Goal: Register for event/course

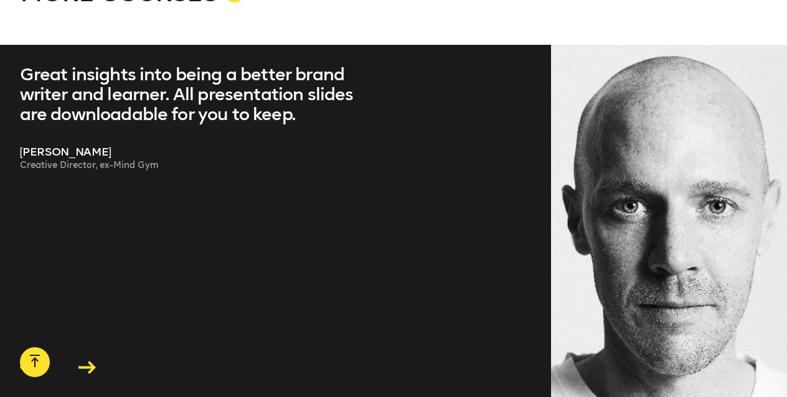
scroll to position [2407, 0]
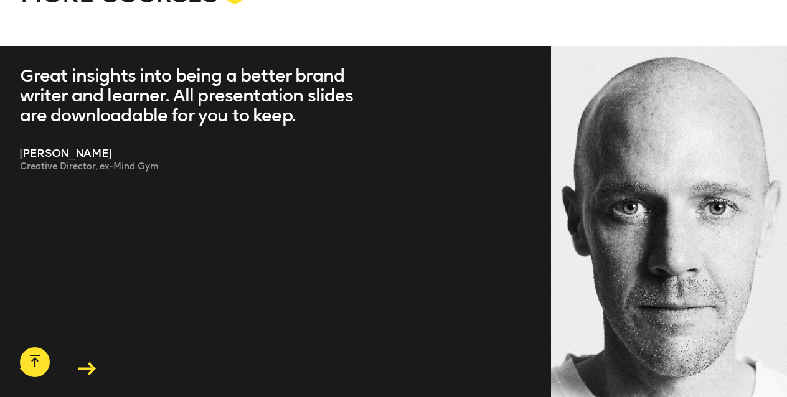
click at [95, 362] on icon at bounding box center [86, 368] width 17 height 13
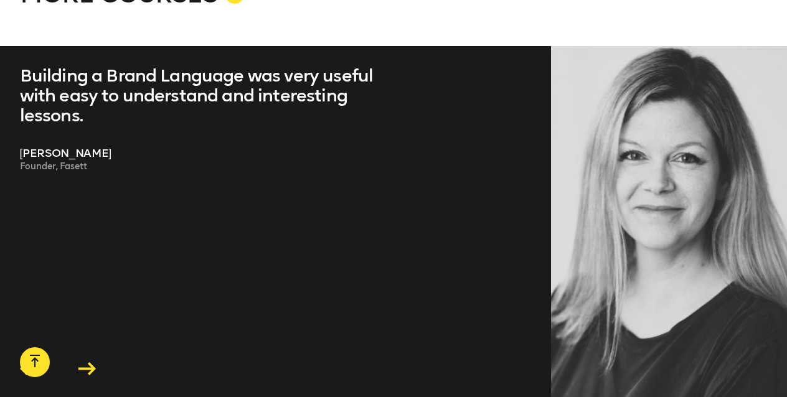
click at [95, 362] on icon at bounding box center [86, 368] width 17 height 13
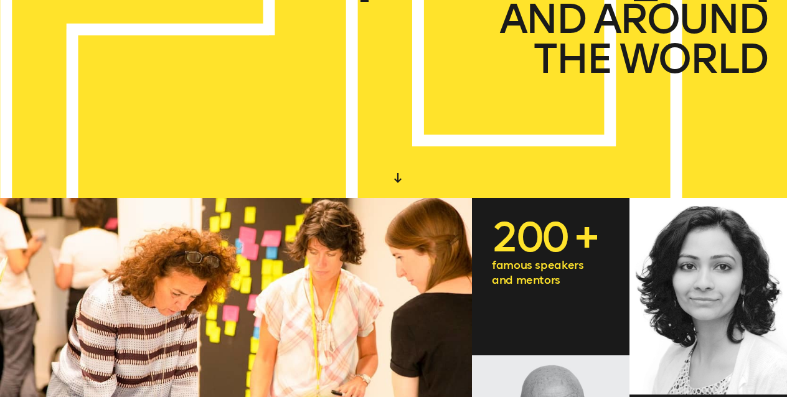
scroll to position [0, 0]
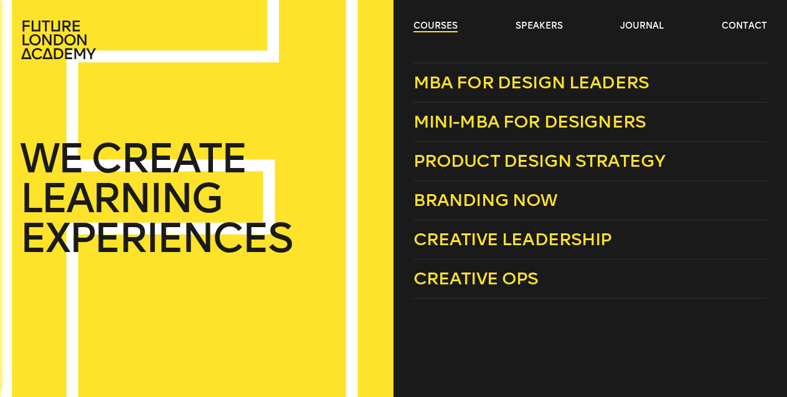
click at [436, 31] on link "courses" at bounding box center [435, 26] width 44 height 12
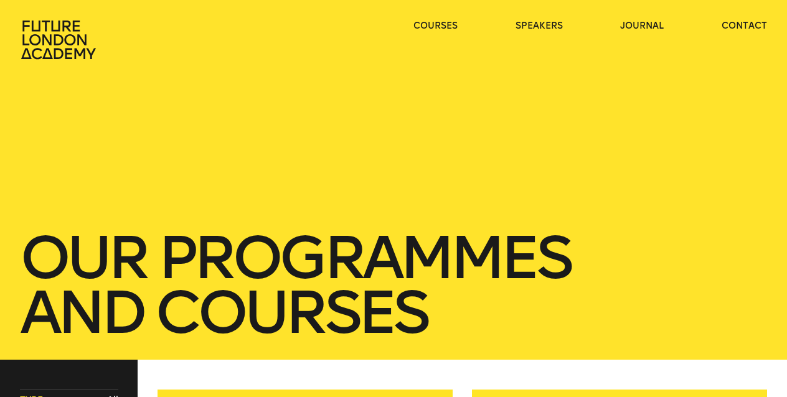
click at [320, 168] on div "our Programmes and courses" at bounding box center [393, 180] width 787 height 360
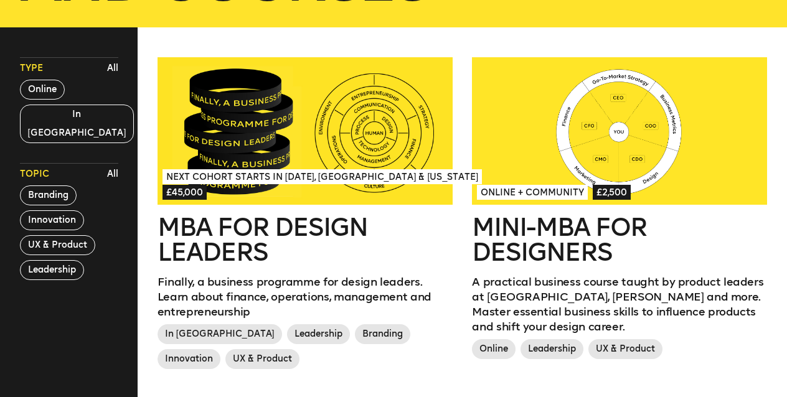
scroll to position [322, 0]
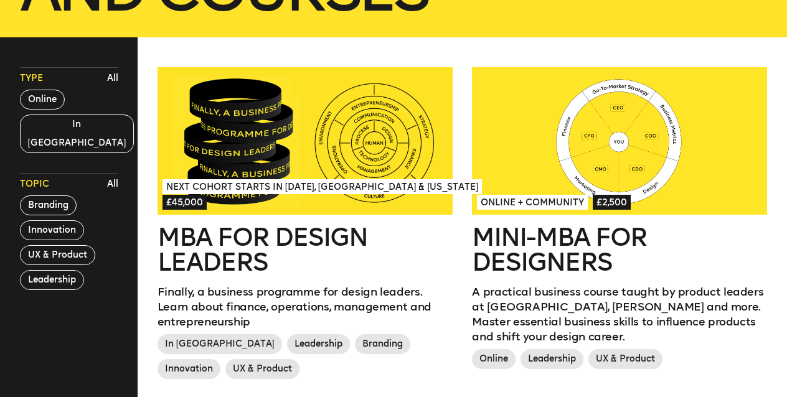
click at [278, 129] on div at bounding box center [304, 141] width 295 height 148
click at [576, 180] on div at bounding box center [619, 141] width 295 height 148
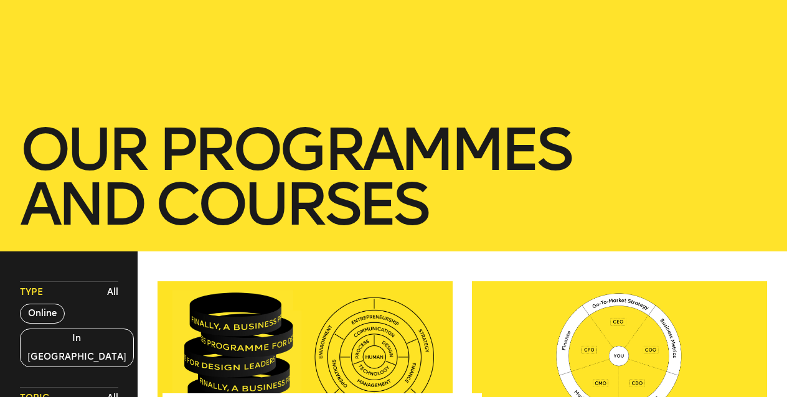
scroll to position [179, 0]
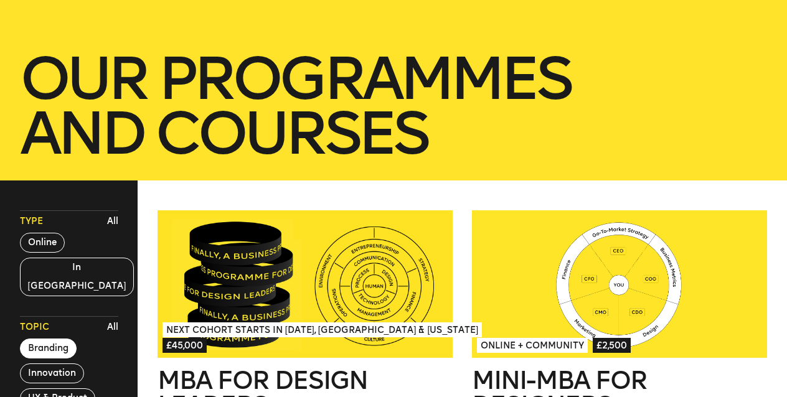
click at [52, 339] on button "Branding" at bounding box center [48, 349] width 57 height 20
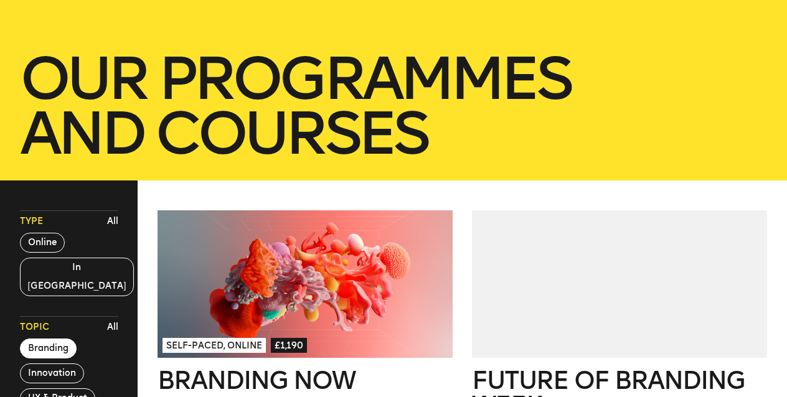
click at [260, 304] on div at bounding box center [304, 284] width 295 height 148
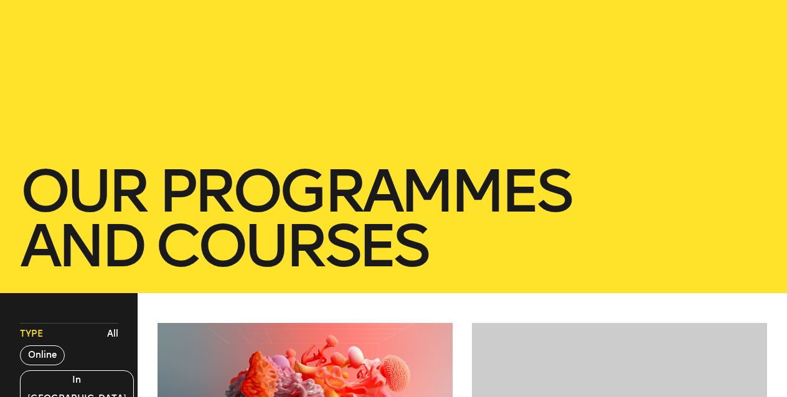
scroll to position [0, 0]
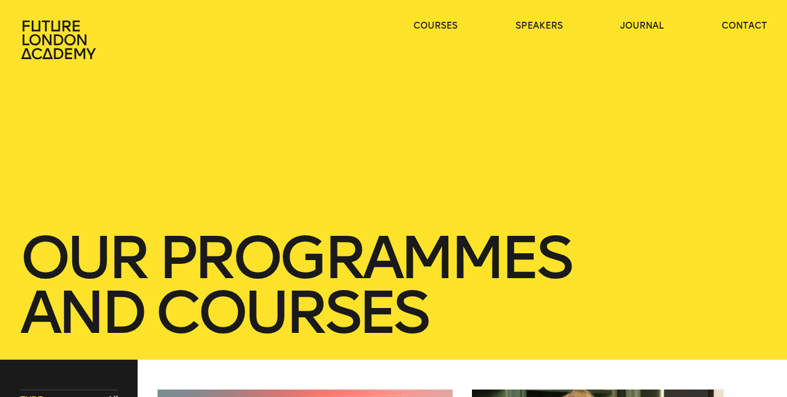
click at [91, 50] on icon at bounding box center [60, 40] width 80 height 40
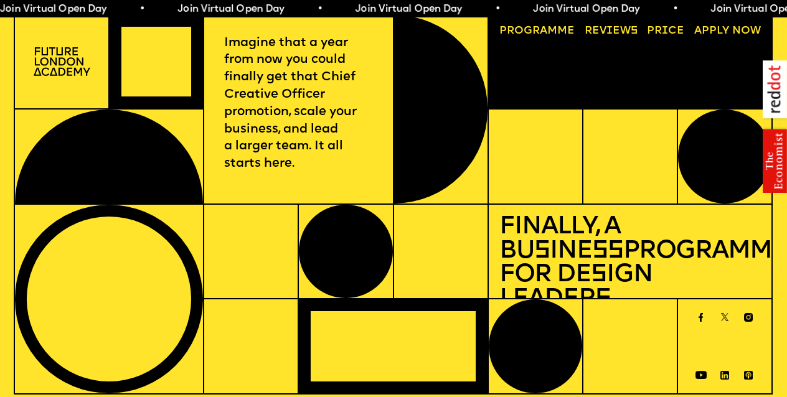
click at [99, 11] on span "Join Virtual Open Day • Join Virtual Open Day • Join Virtual Open Day • Join Vi…" at bounding box center [444, 9] width 888 height 10
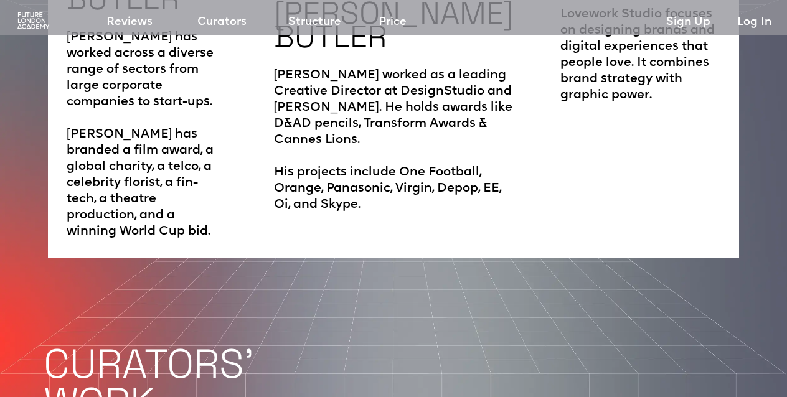
scroll to position [2268, 0]
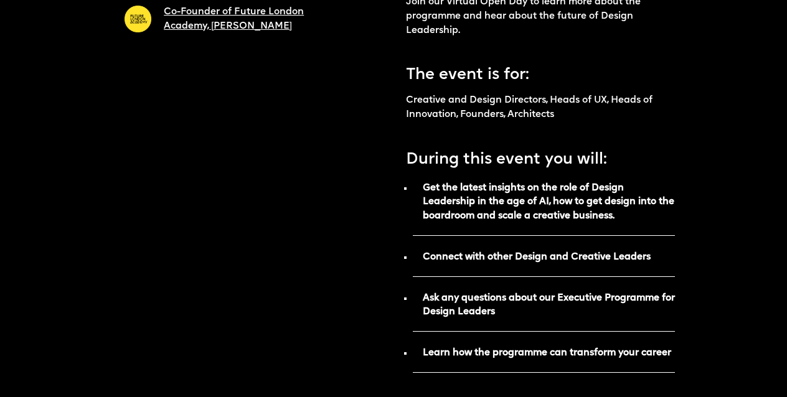
scroll to position [456, 0]
